Goal: Task Accomplishment & Management: Use online tool/utility

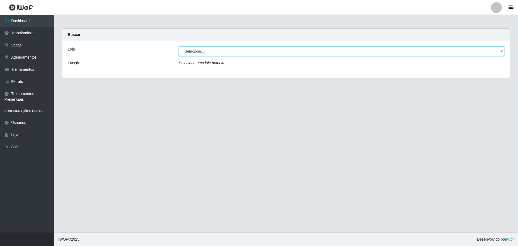
click at [214, 54] on select "[Selecione...] O ROSÁRIO ALIMENTOS" at bounding box center [341, 50] width 325 height 9
select select "349"
click at [179, 46] on select "[Selecione...] O ROSÁRIO ALIMENTOS" at bounding box center [341, 50] width 325 height 9
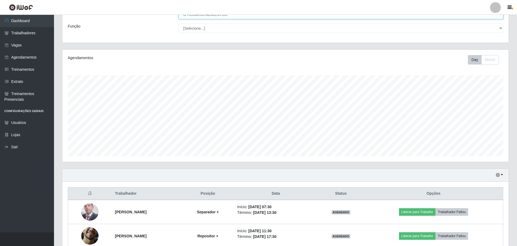
scroll to position [88, 0]
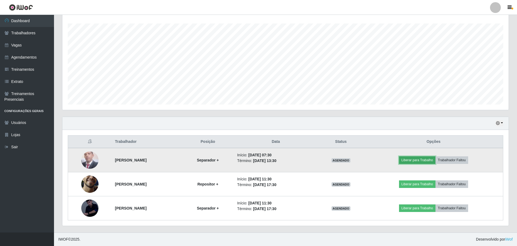
click at [435, 160] on button "Liberar para Trabalho" at bounding box center [417, 160] width 36 height 8
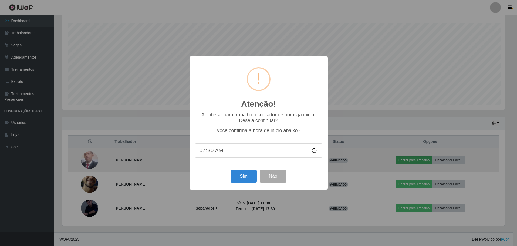
scroll to position [112, 443]
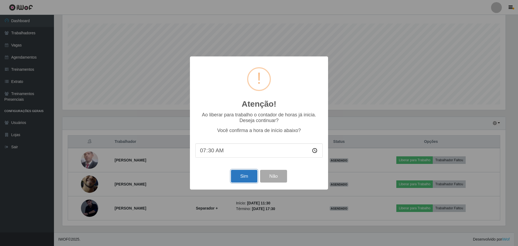
click at [246, 178] on button "Sim" at bounding box center [244, 176] width 26 height 13
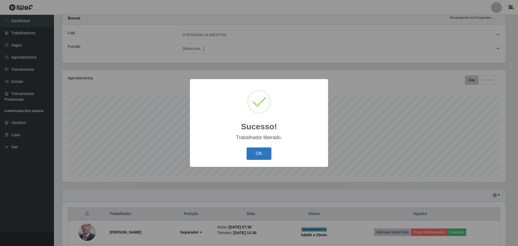
click at [259, 150] on button "OK" at bounding box center [259, 153] width 25 height 13
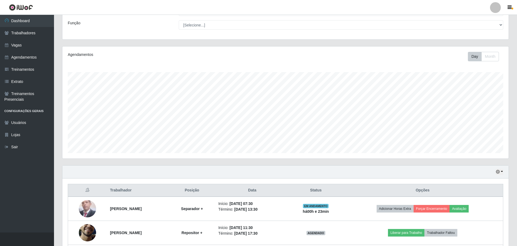
scroll to position [88, 0]
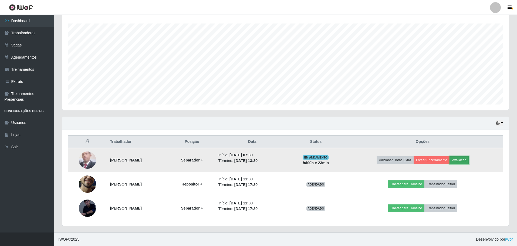
click at [468, 162] on button "Avaliação" at bounding box center [458, 160] width 19 height 8
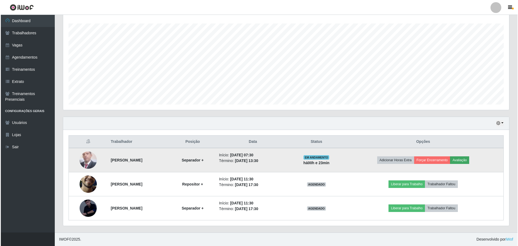
scroll to position [112, 443]
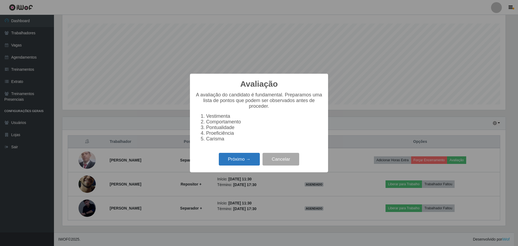
click at [233, 161] on button "Próximo →" at bounding box center [239, 159] width 41 height 13
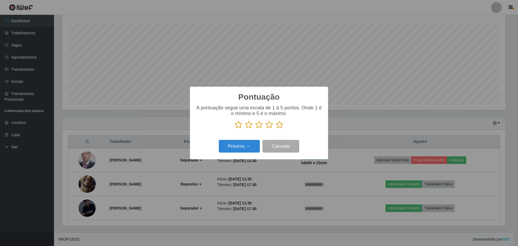
click at [281, 124] on icon at bounding box center [280, 125] width 8 height 8
click at [276, 129] on input "radio" at bounding box center [276, 129] width 0 height 0
click at [251, 146] on button "Próximo →" at bounding box center [239, 146] width 41 height 13
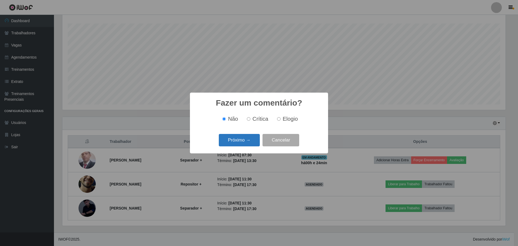
click at [251, 144] on button "Próximo →" at bounding box center [239, 140] width 41 height 13
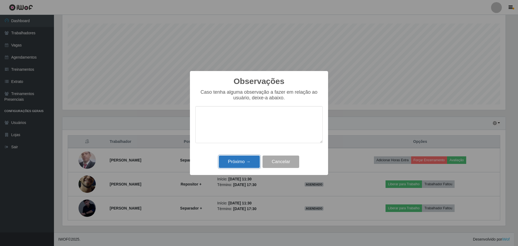
click at [247, 158] on button "Próximo →" at bounding box center [239, 161] width 41 height 13
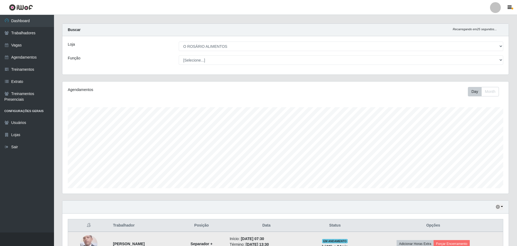
scroll to position [0, 0]
